Goal: Download file/media

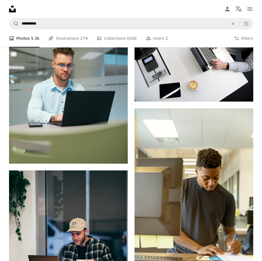
scroll to position [1129, 0]
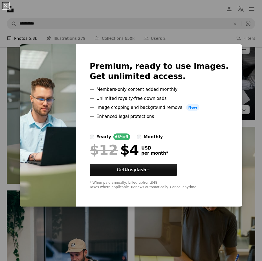
drag, startPoint x: 202, startPoint y: 35, endPoint x: 232, endPoint y: 51, distance: 34.1
click at [202, 35] on div "An X shape Premium, ready to use images. Get unlimited access. A plus sign Memb…" at bounding box center [131, 130] width 262 height 261
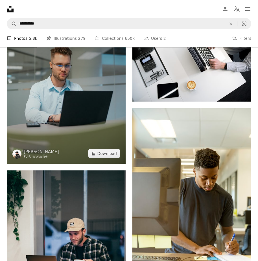
click at [88, 114] on img at bounding box center [66, 89] width 119 height 149
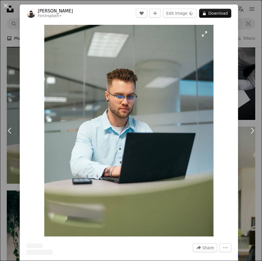
click at [156, 58] on img "Zoom in on this image" at bounding box center [128, 131] width 169 height 212
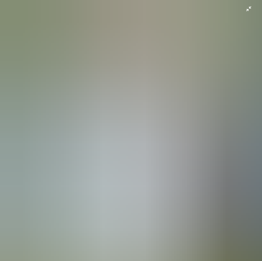
scroll to position [29, 0]
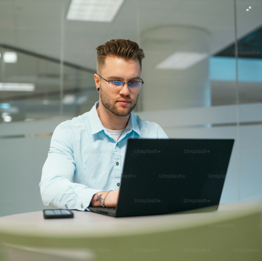
click at [64, 48] on img "Zoom out on this image" at bounding box center [131, 135] width 263 height 329
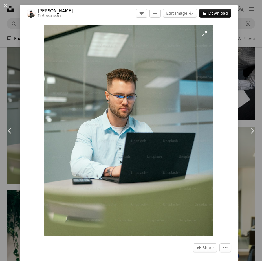
click at [64, 48] on img "Zoom in on this image" at bounding box center [128, 131] width 169 height 212
